Goal: Find specific fact: Find specific fact

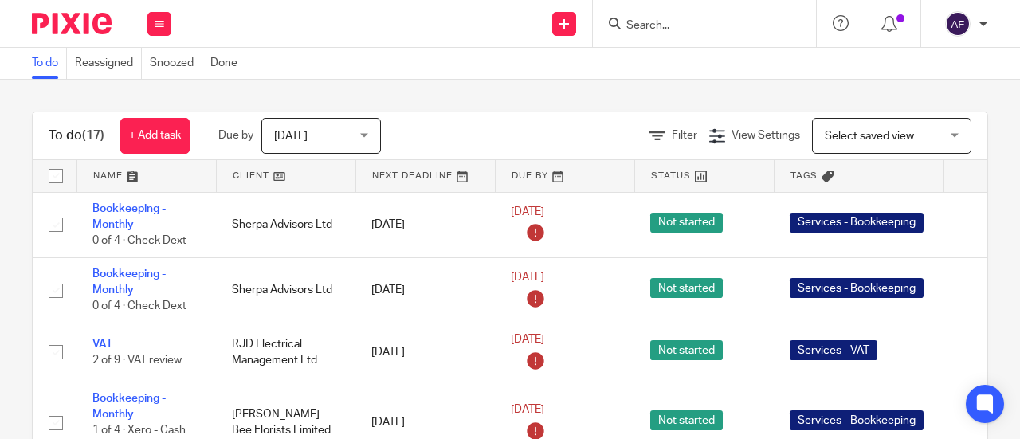
click at [693, 21] on input "Search" at bounding box center [696, 26] width 143 height 14
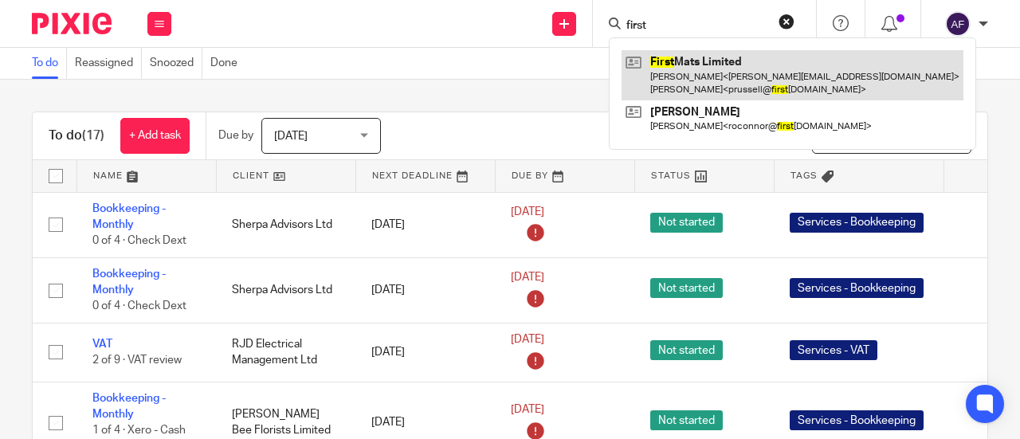
type input "first"
click at [711, 80] on link at bounding box center [792, 74] width 342 height 49
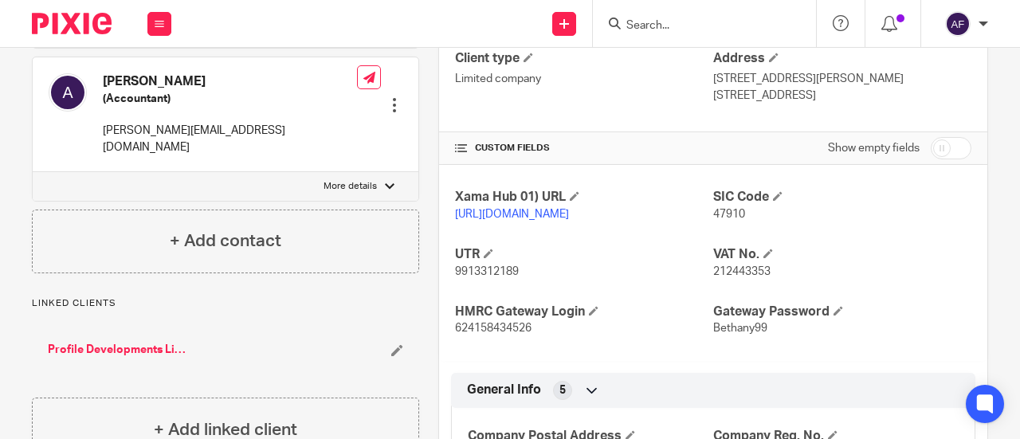
scroll to position [272, 0]
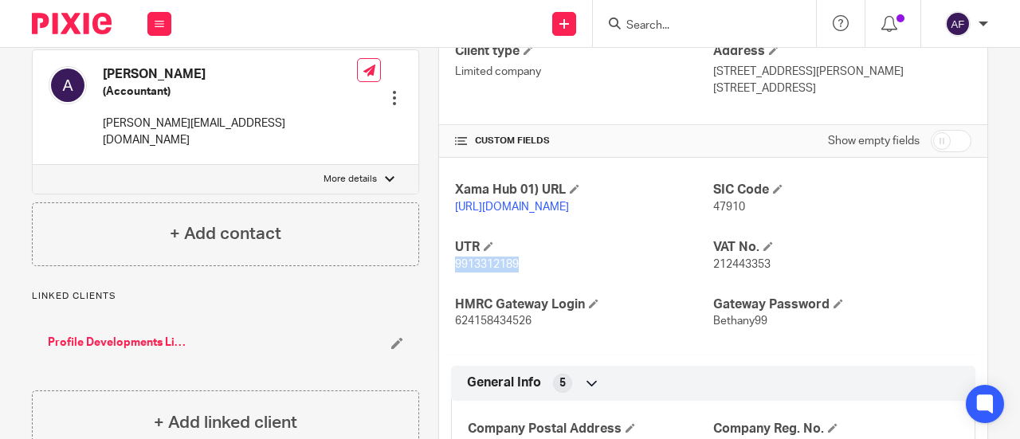
drag, startPoint x: 514, startPoint y: 276, endPoint x: 451, endPoint y: 278, distance: 63.0
click at [455, 270] on span "9913312189" at bounding box center [487, 264] width 64 height 11
copy span "9913312189"
